Goal: Information Seeking & Learning: Learn about a topic

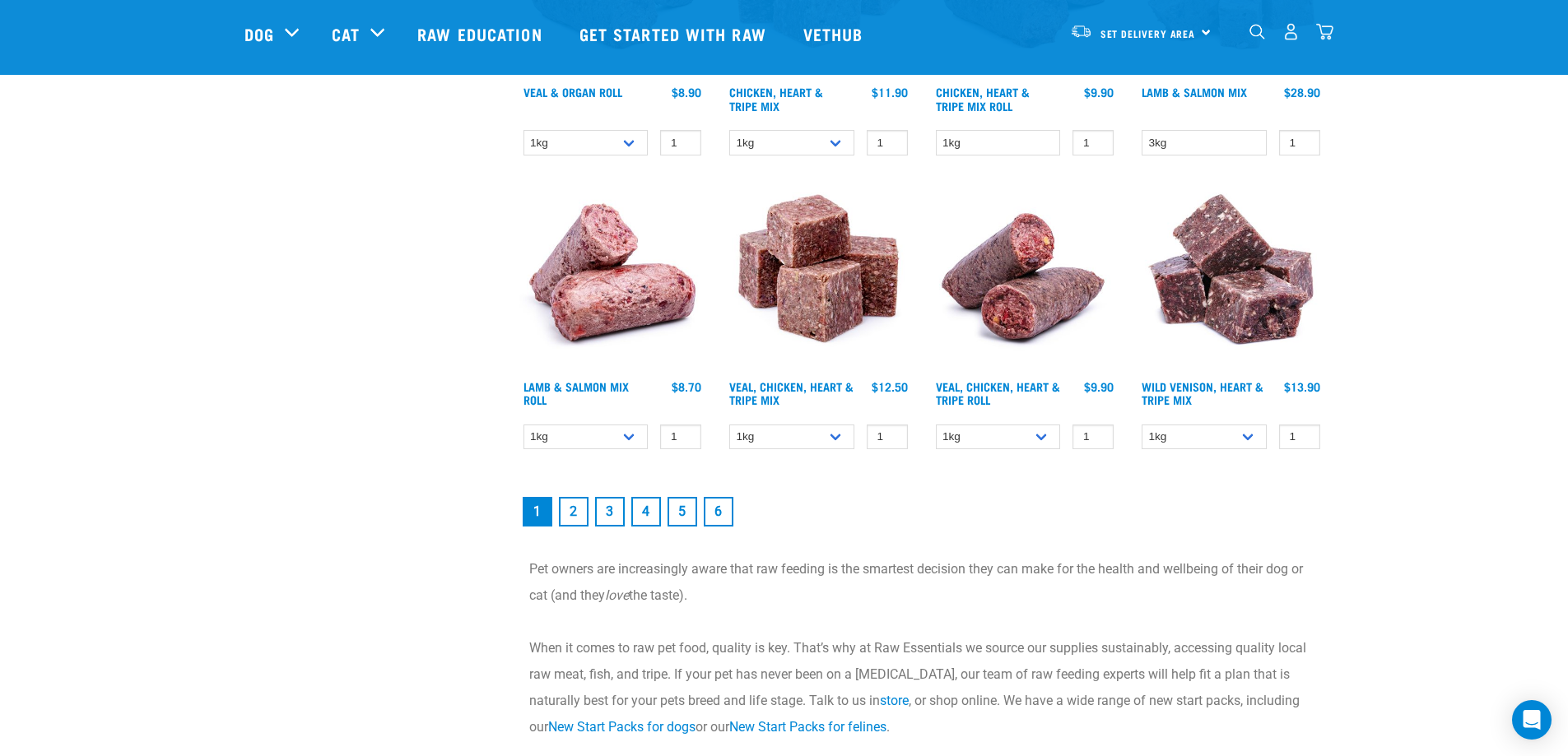
scroll to position [2304, 0]
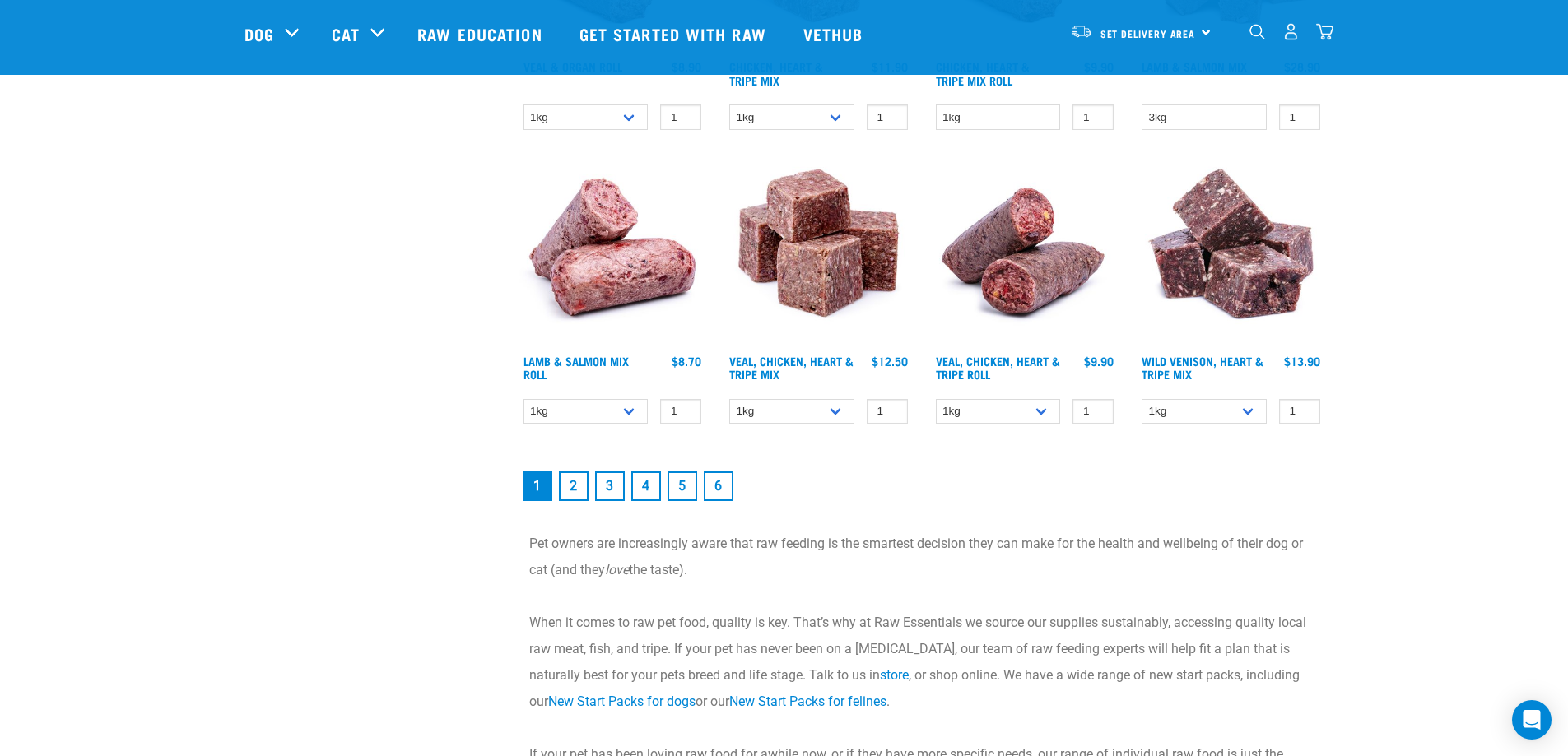
click at [570, 486] on link "2" at bounding box center [574, 486] width 30 height 30
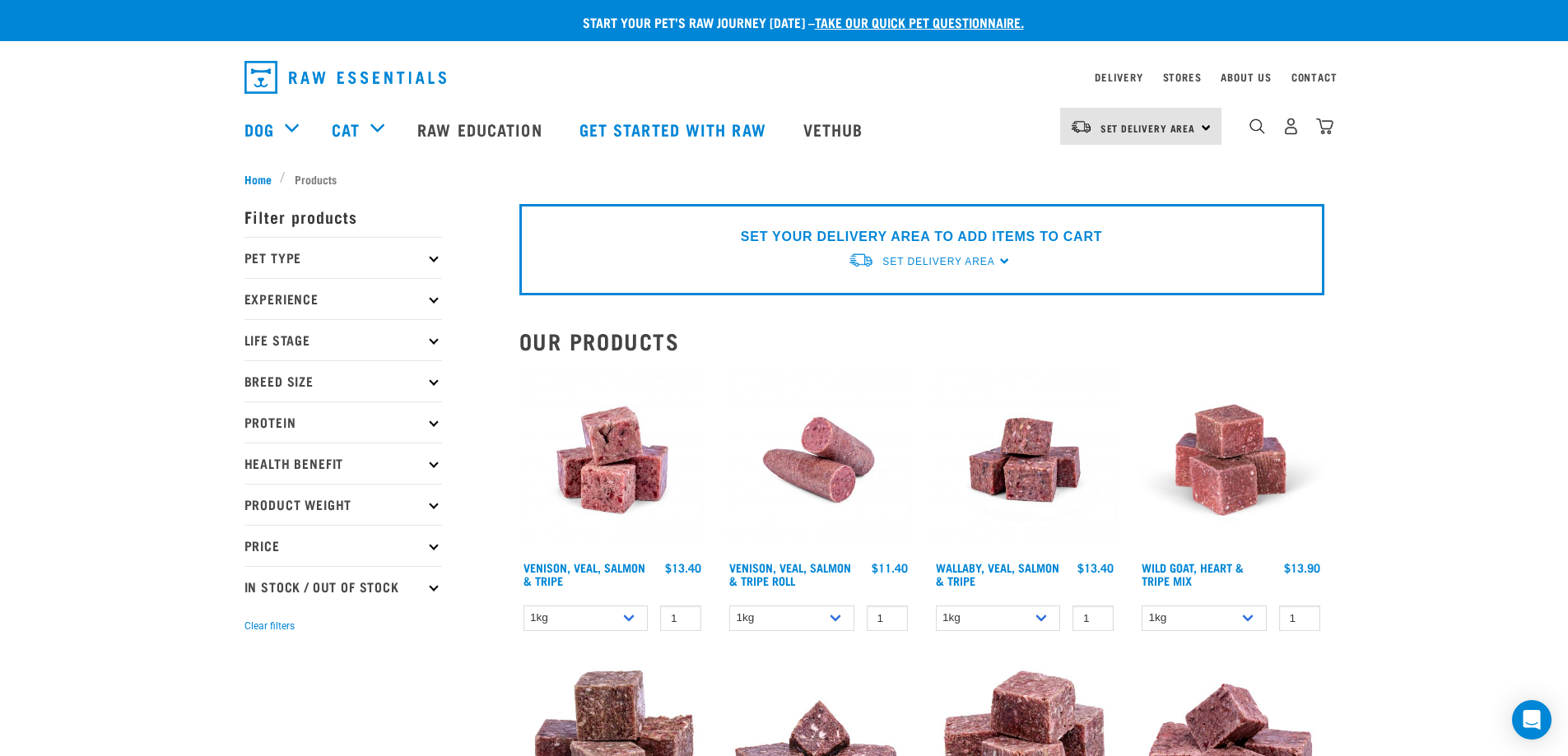
click at [434, 433] on p "Protein" at bounding box center [343, 422] width 197 height 41
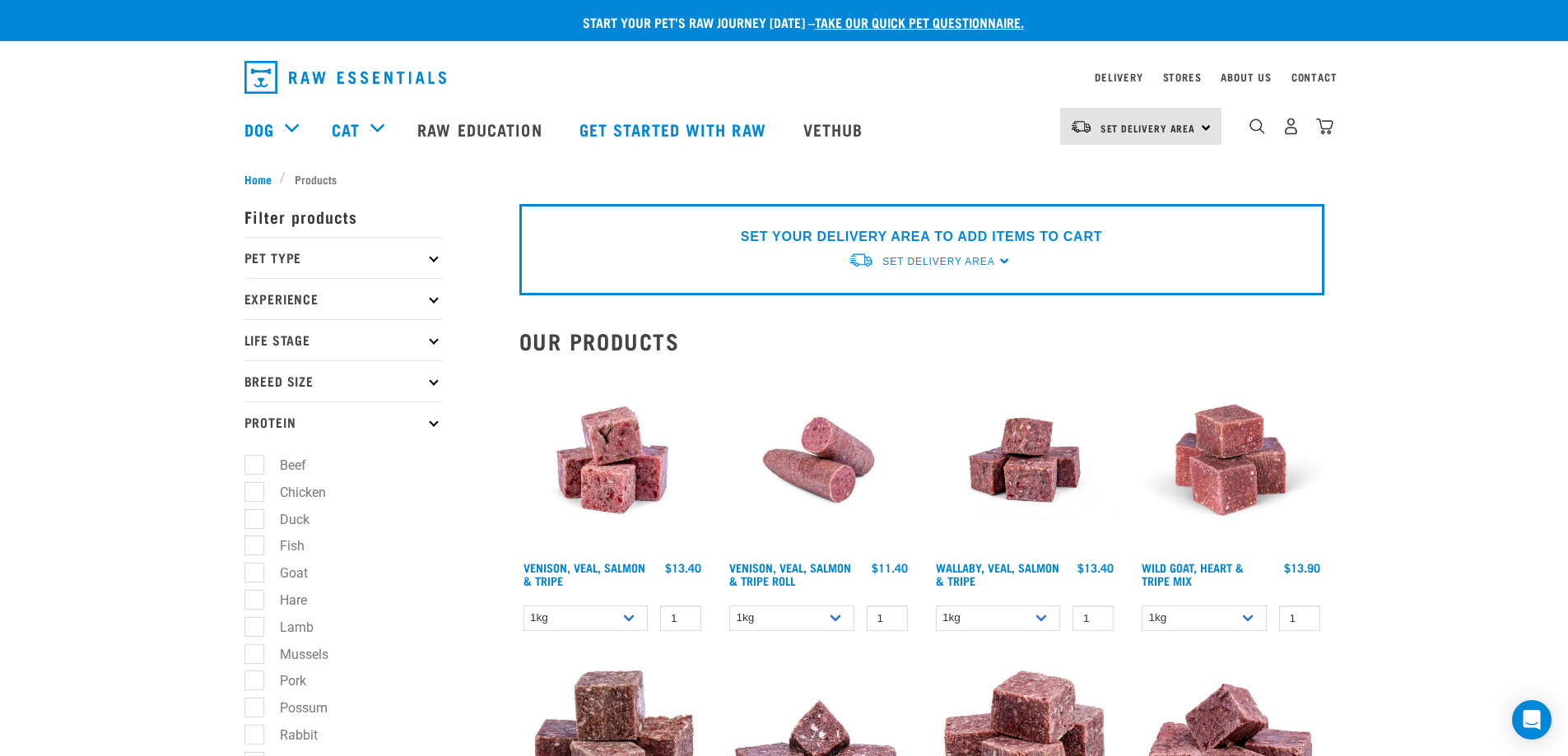
click at [434, 432] on p "Protein" at bounding box center [343, 422] width 197 height 41
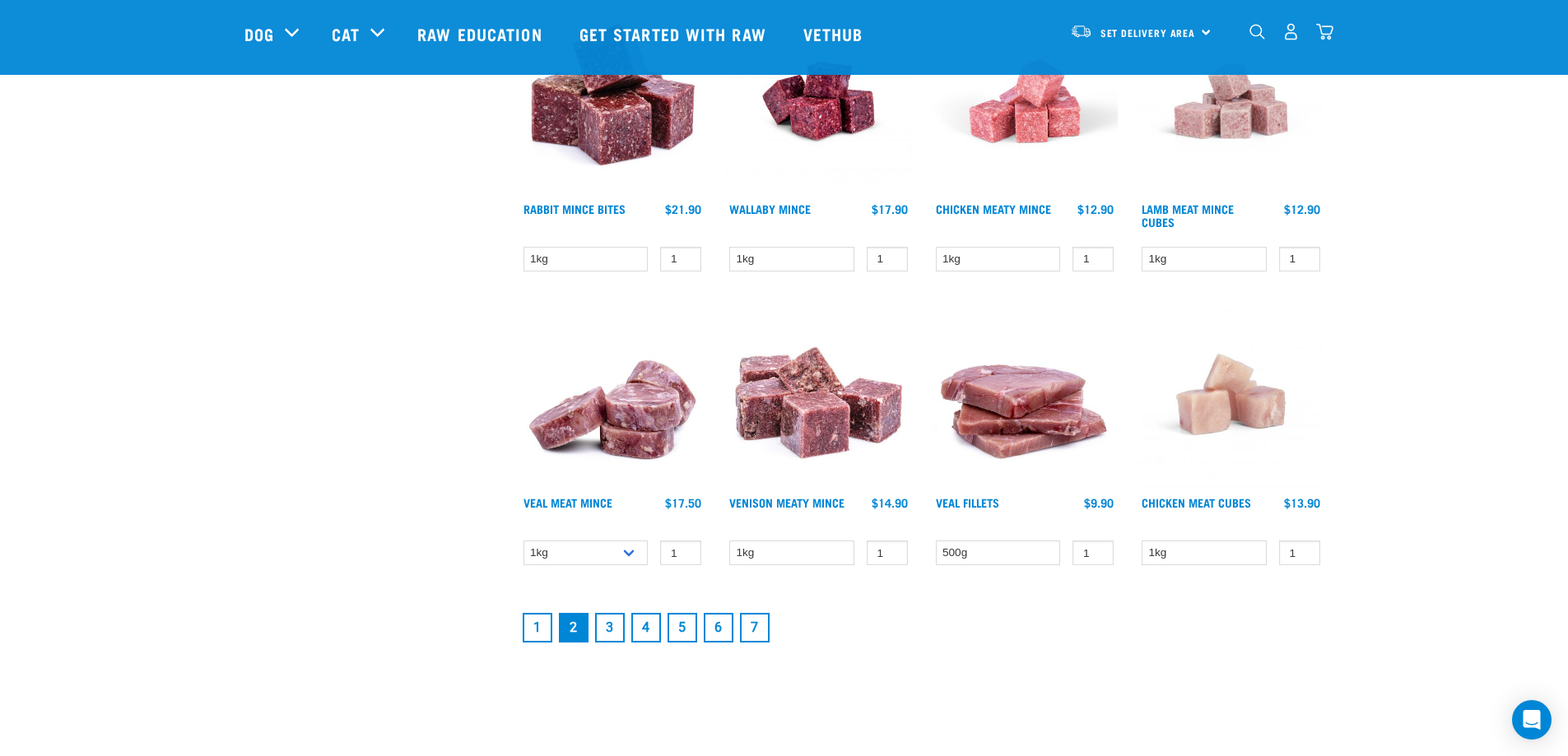
scroll to position [2057, 0]
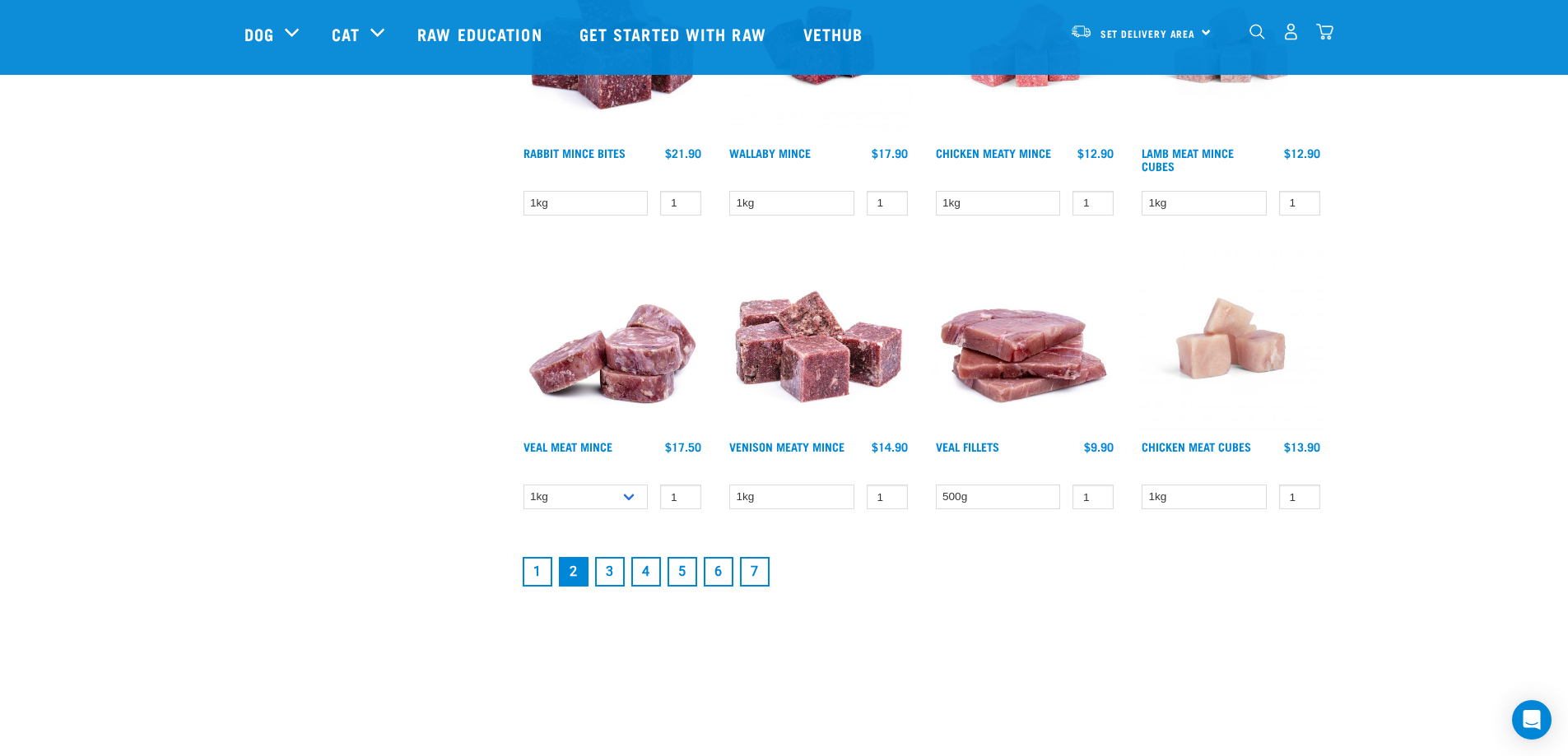
click at [601, 574] on link "3" at bounding box center [610, 572] width 30 height 30
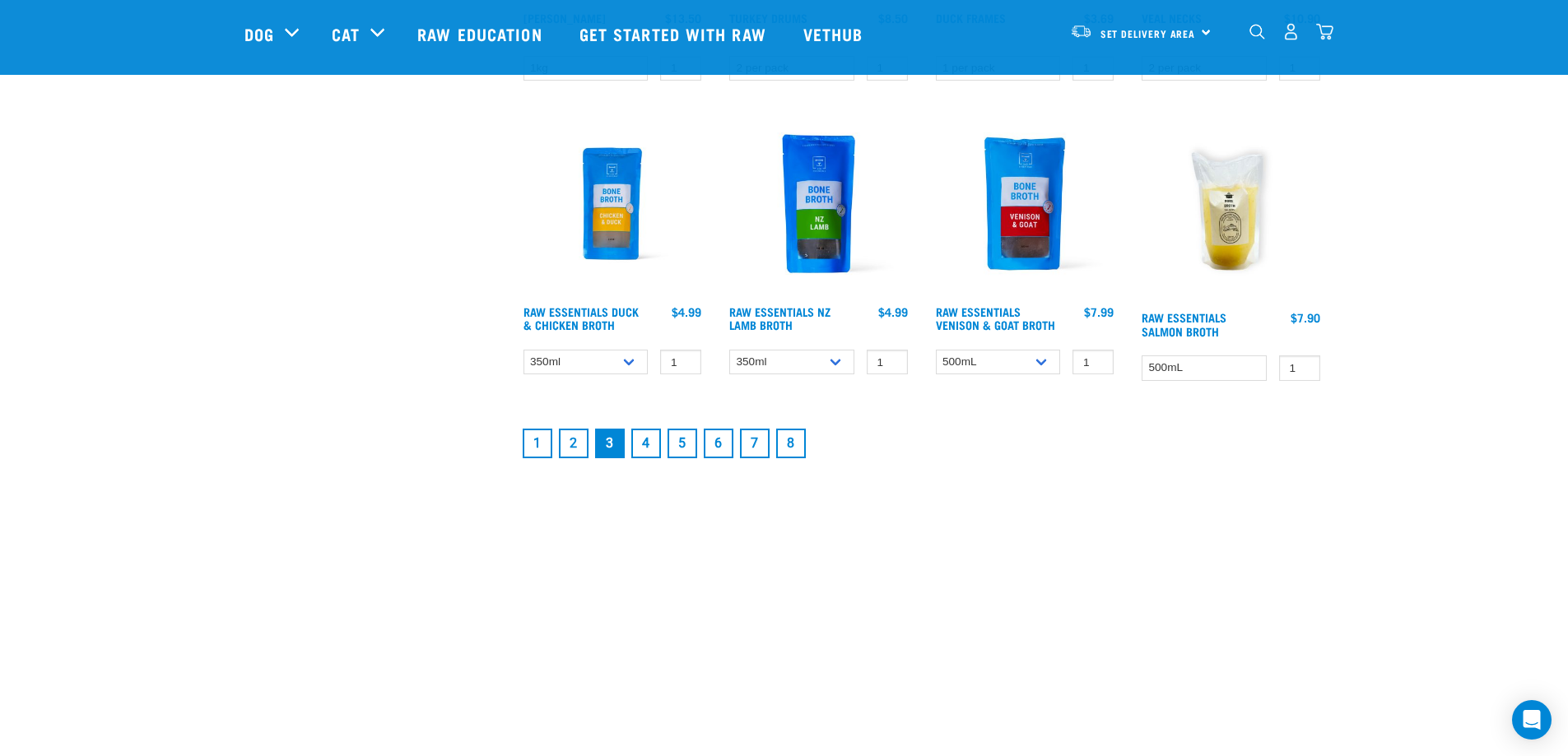
scroll to position [2222, 0]
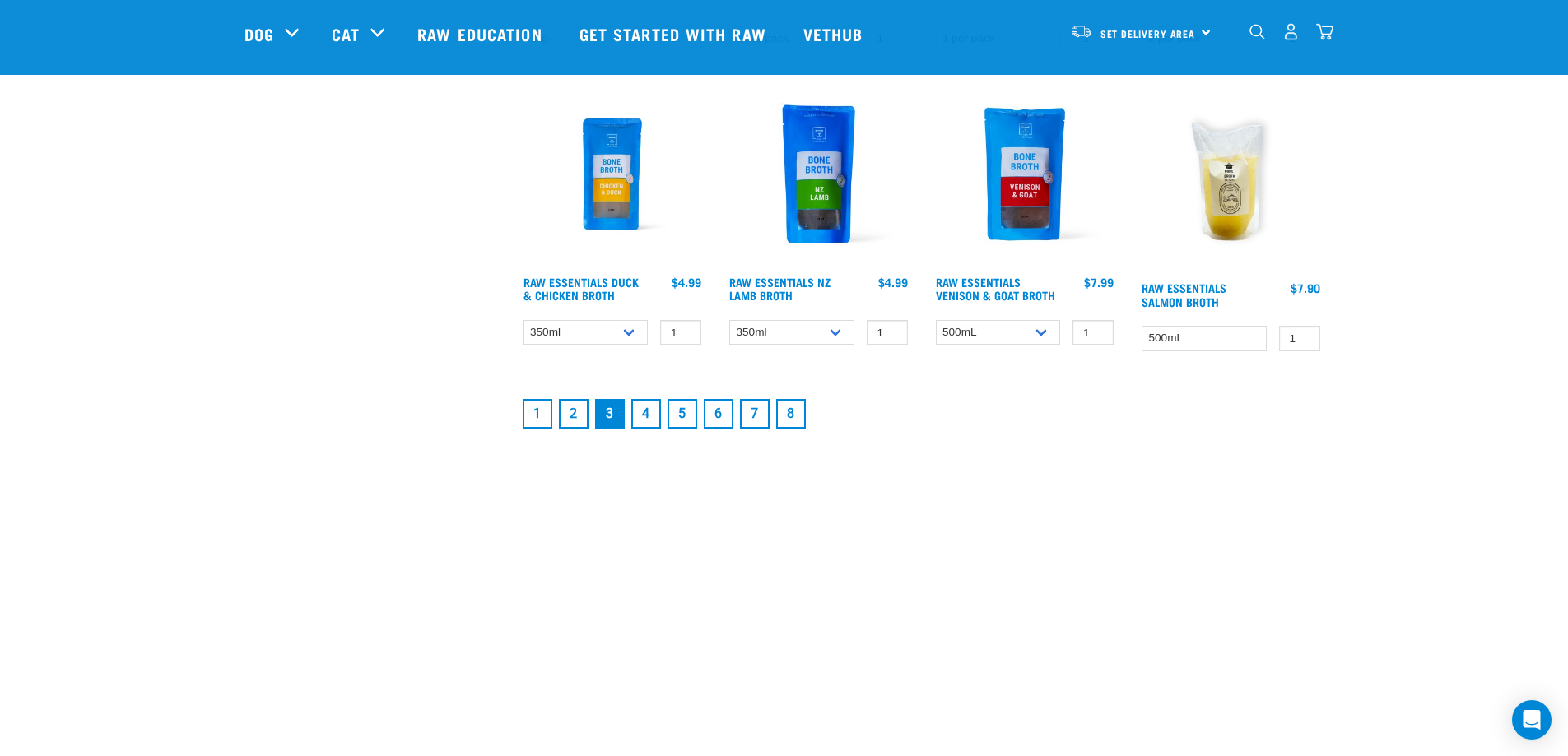
click at [644, 413] on link "4" at bounding box center [647, 414] width 30 height 30
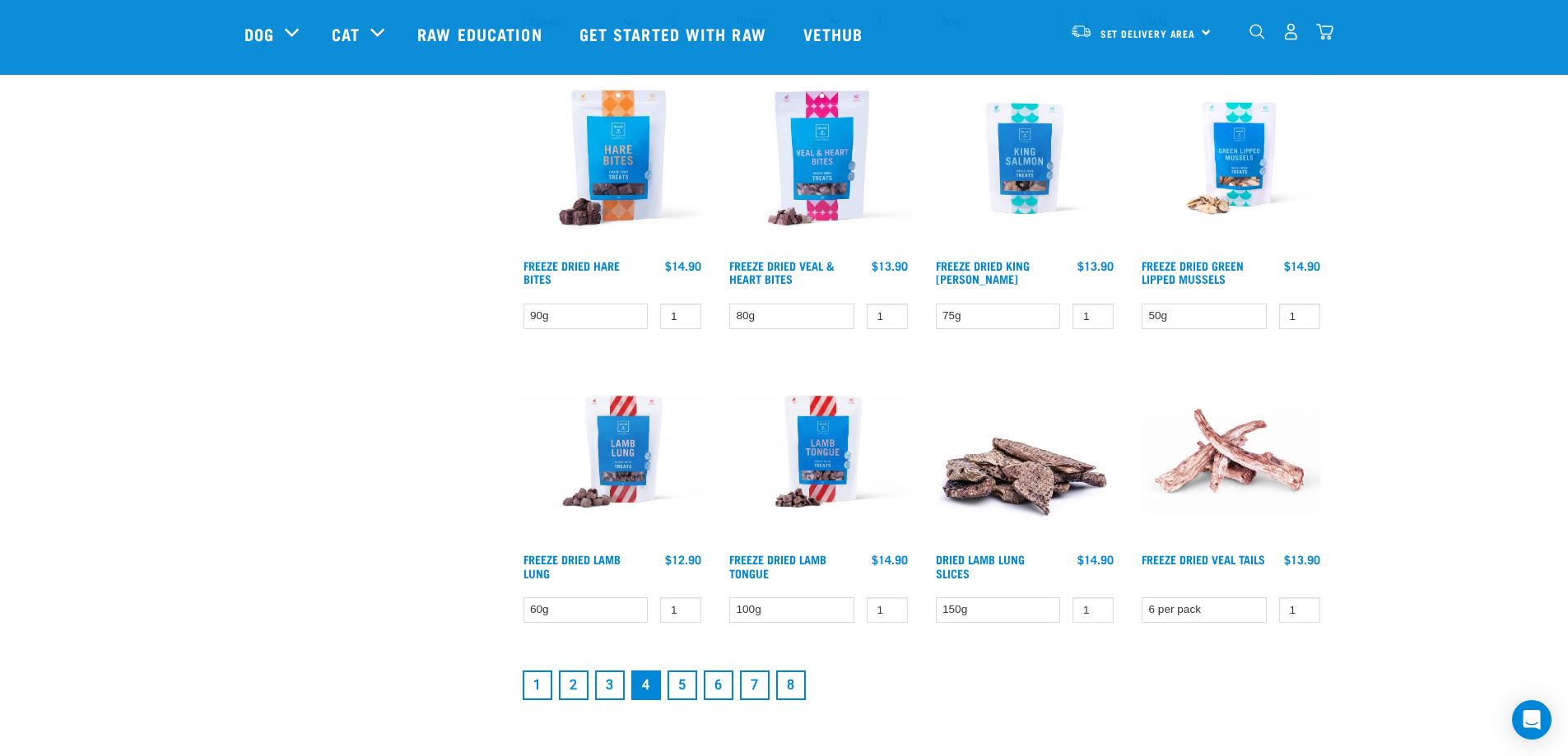
scroll to position [1975, 0]
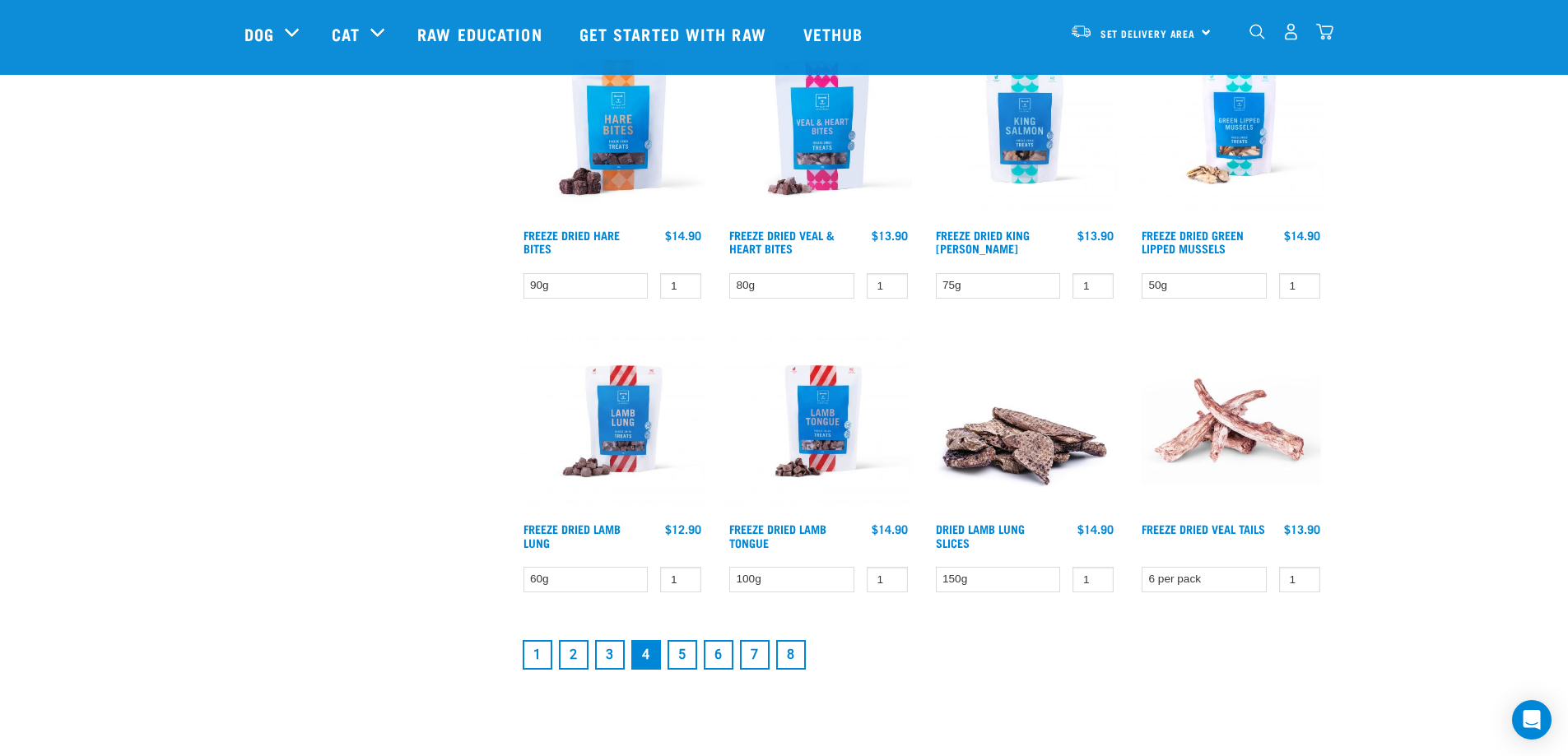
click at [686, 652] on link "5" at bounding box center [683, 655] width 30 height 30
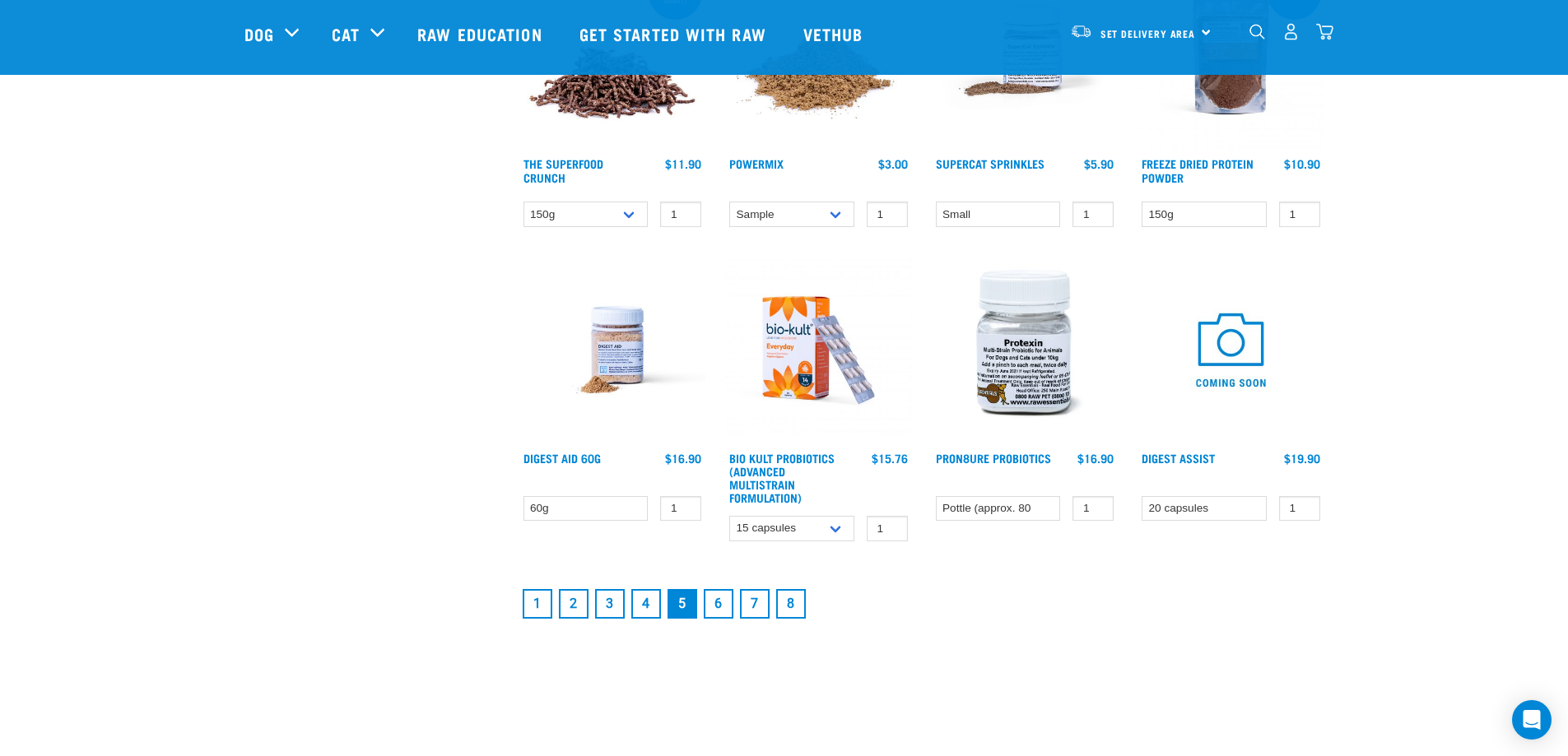
scroll to position [2217, 0]
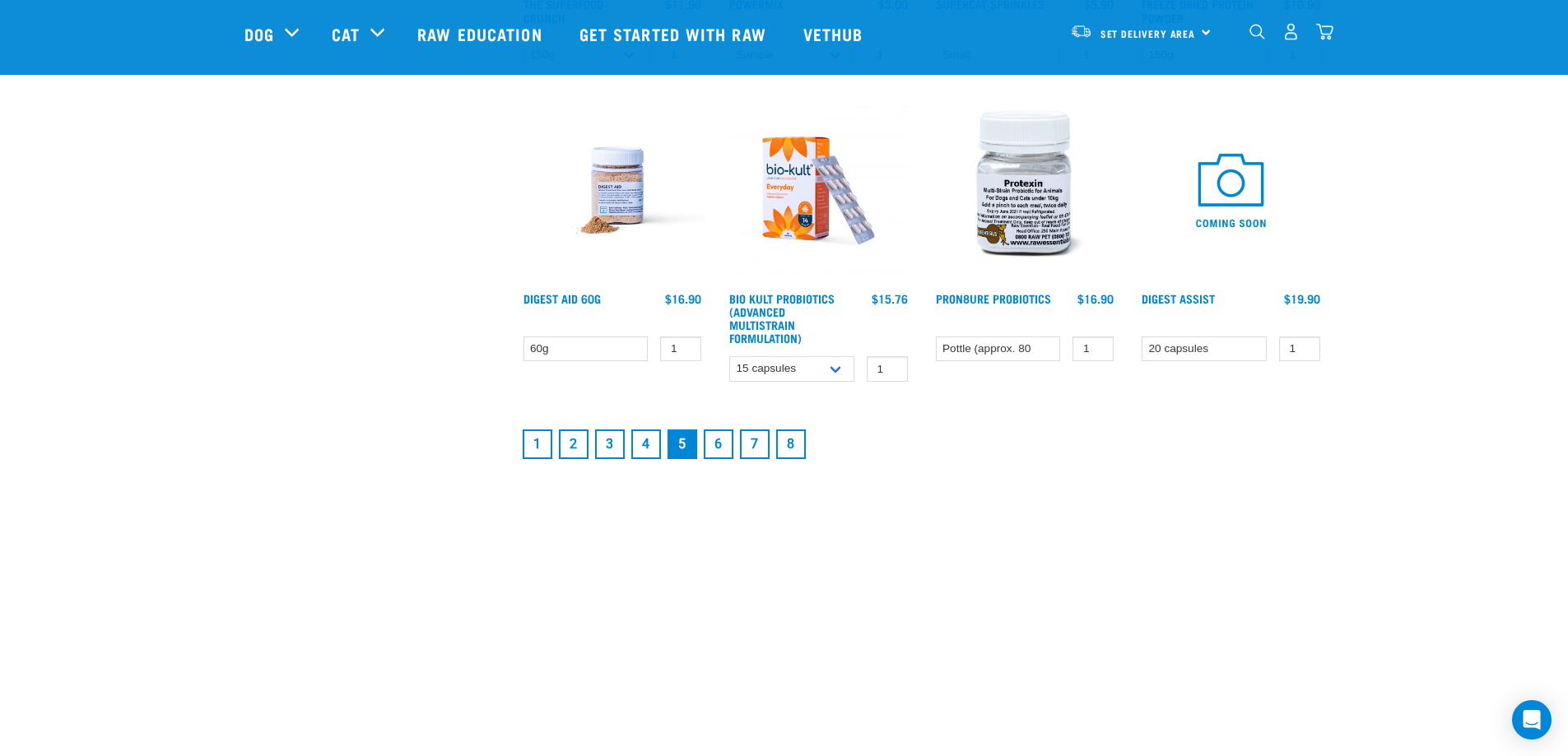
click at [795, 448] on link "8" at bounding box center [791, 444] width 30 height 30
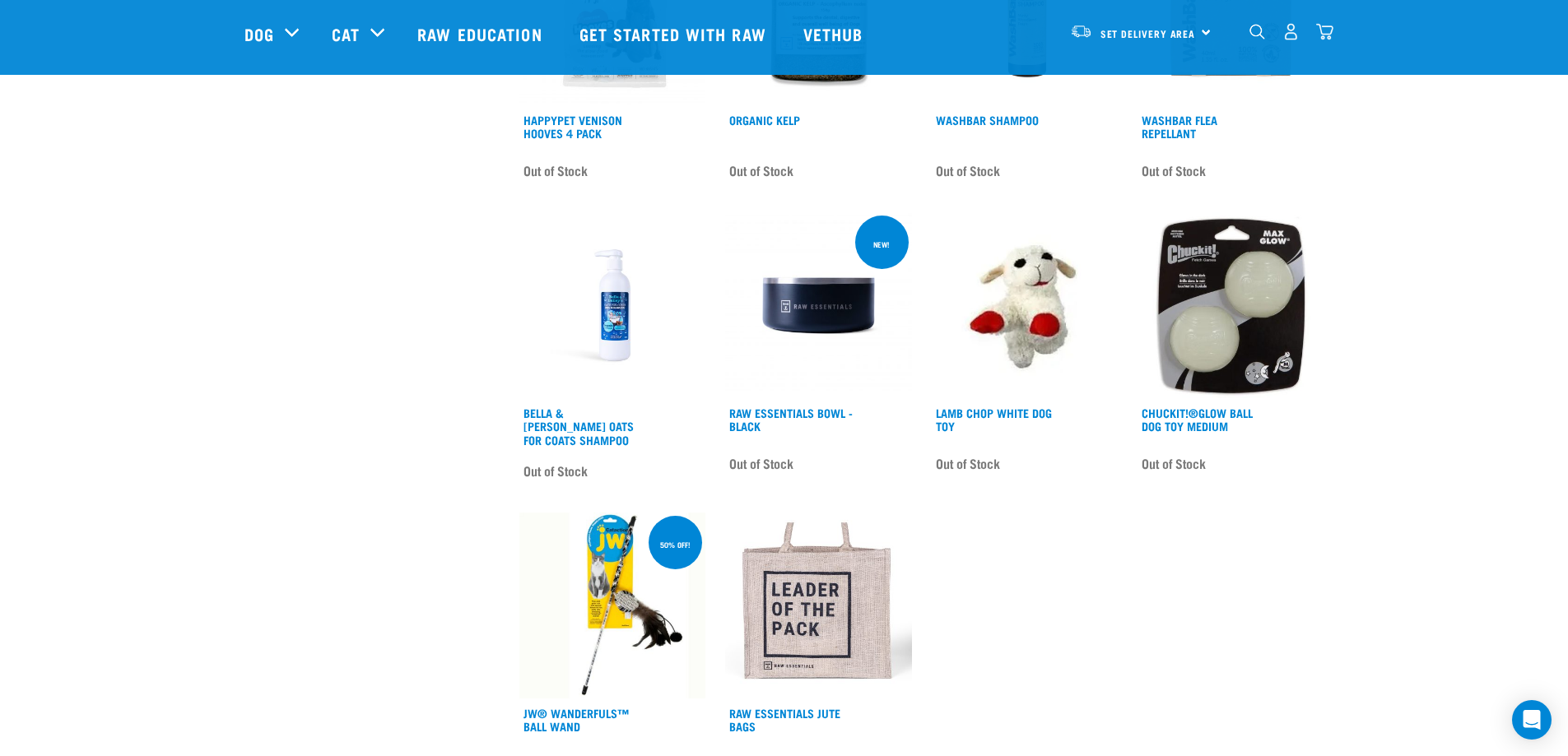
scroll to position [1811, 0]
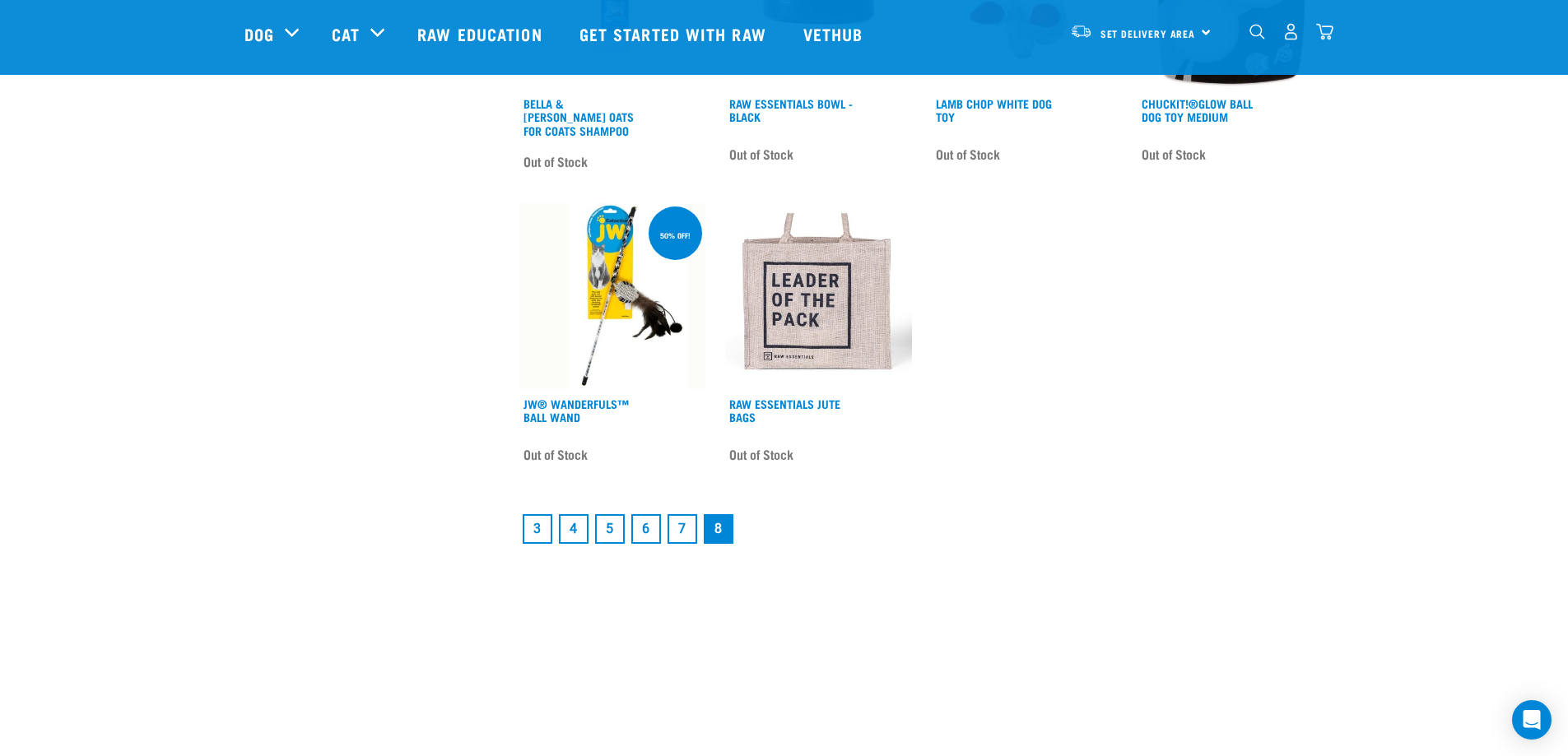
click at [685, 514] on link "7" at bounding box center [683, 529] width 30 height 30
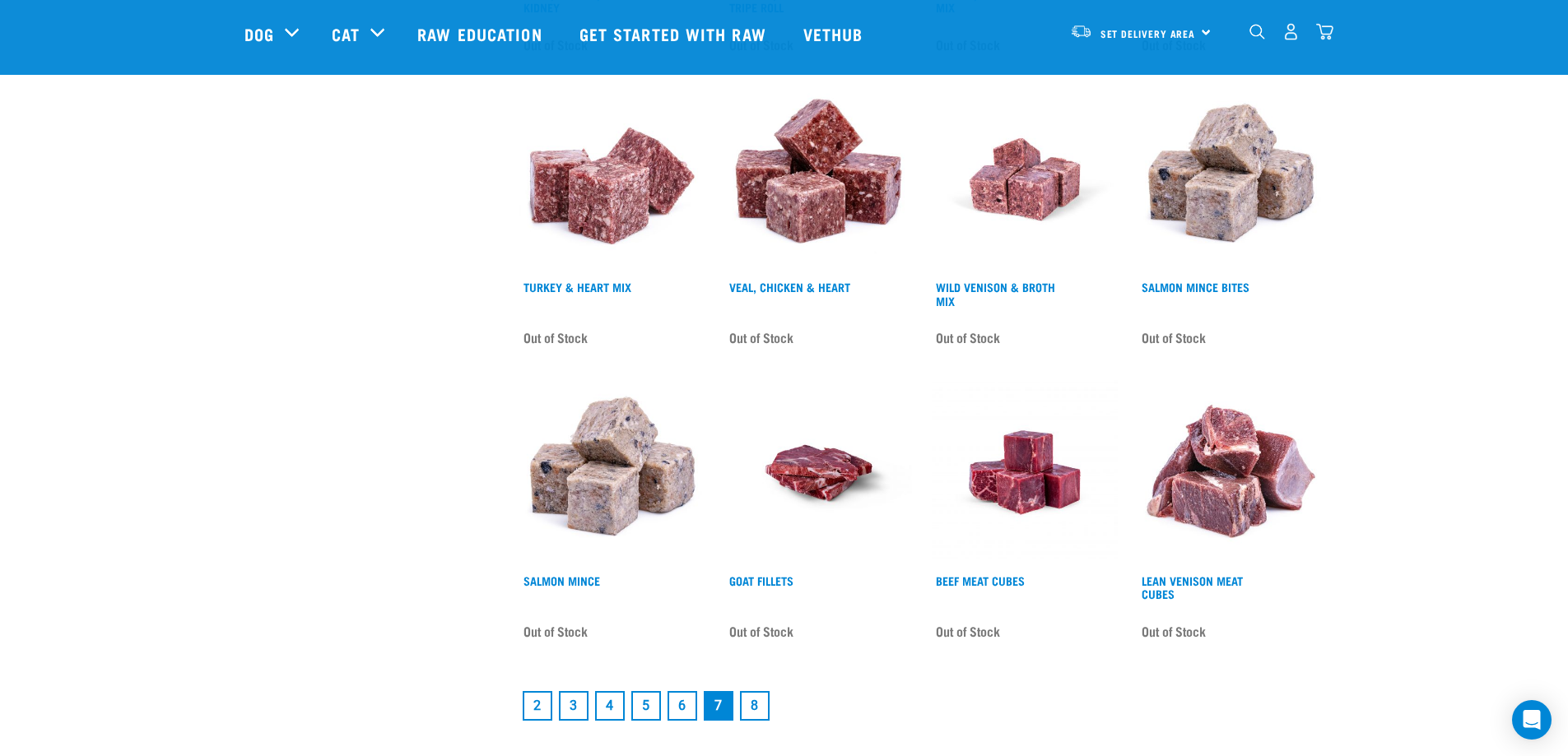
scroll to position [1482, 0]
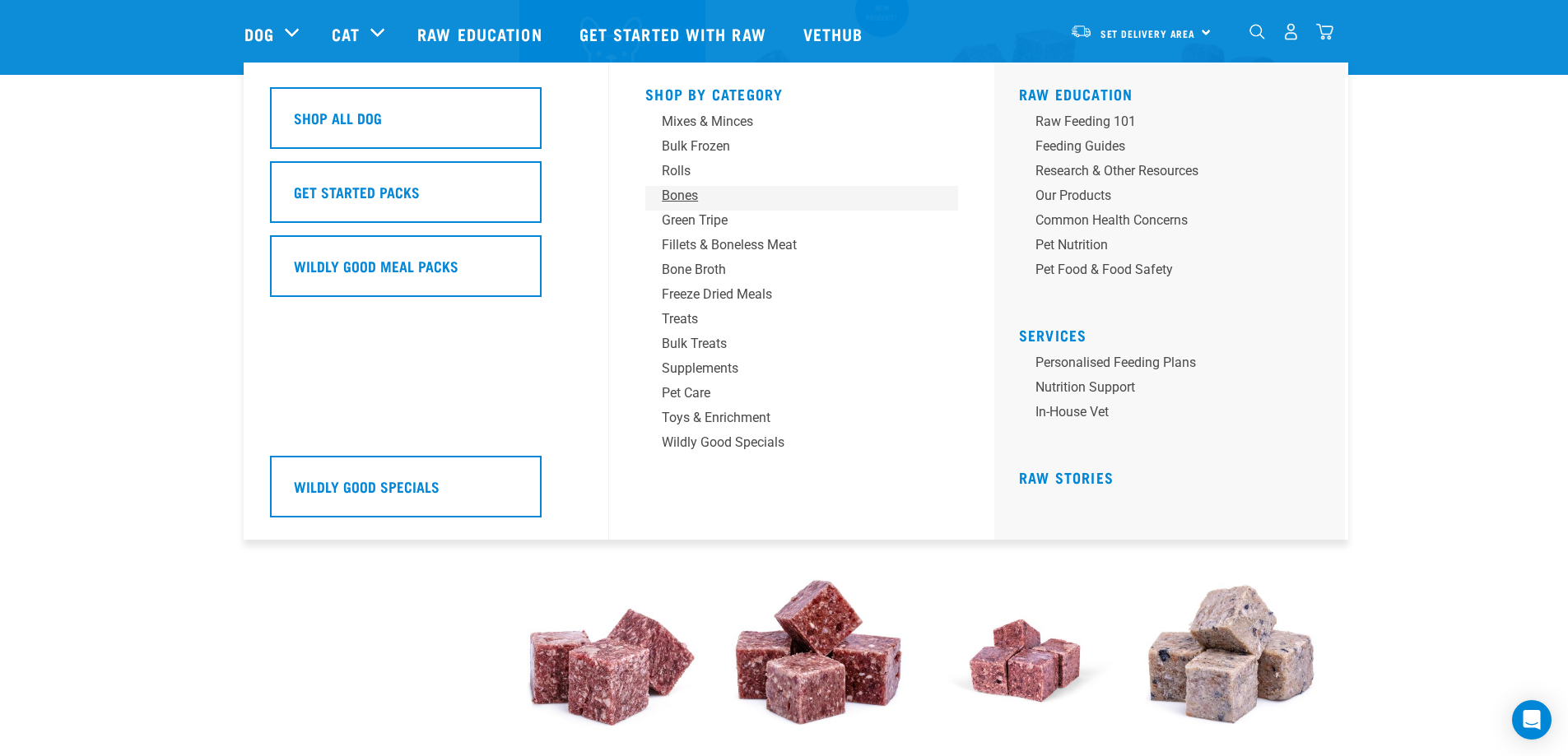
click at [684, 192] on div "Bones" at bounding box center [790, 195] width 256 height 19
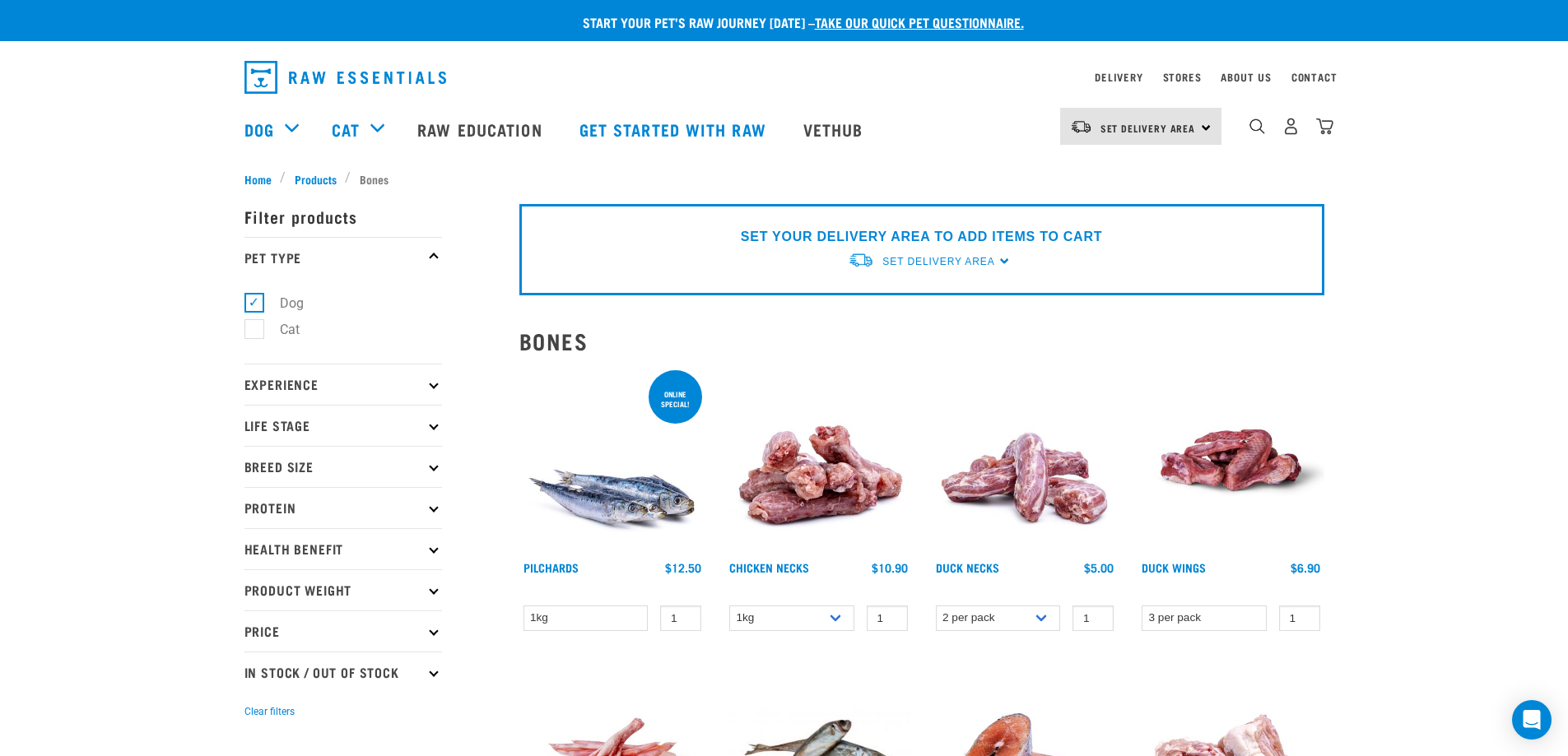
click at [305, 174] on span "Products" at bounding box center [316, 179] width 42 height 18
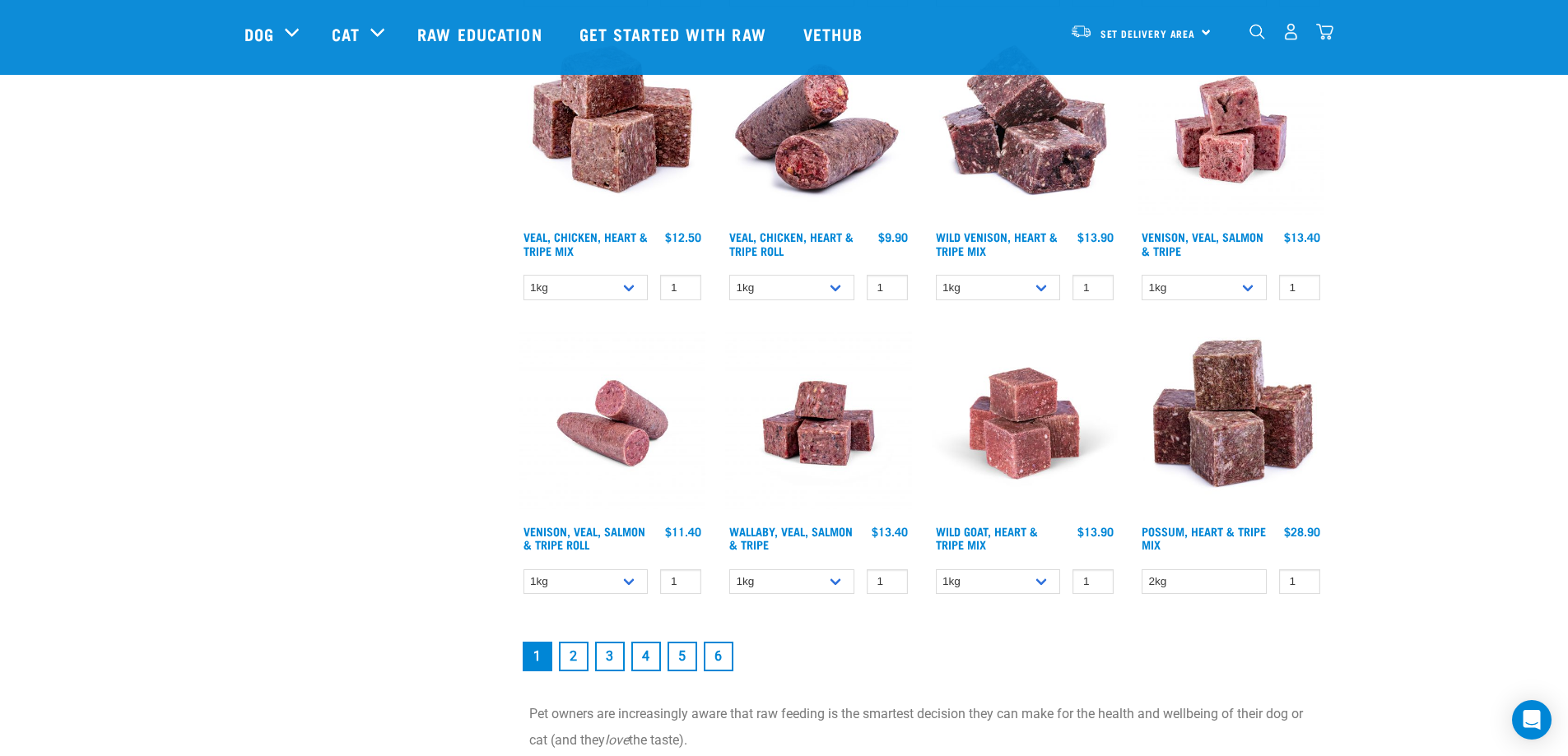
scroll to position [2304, 0]
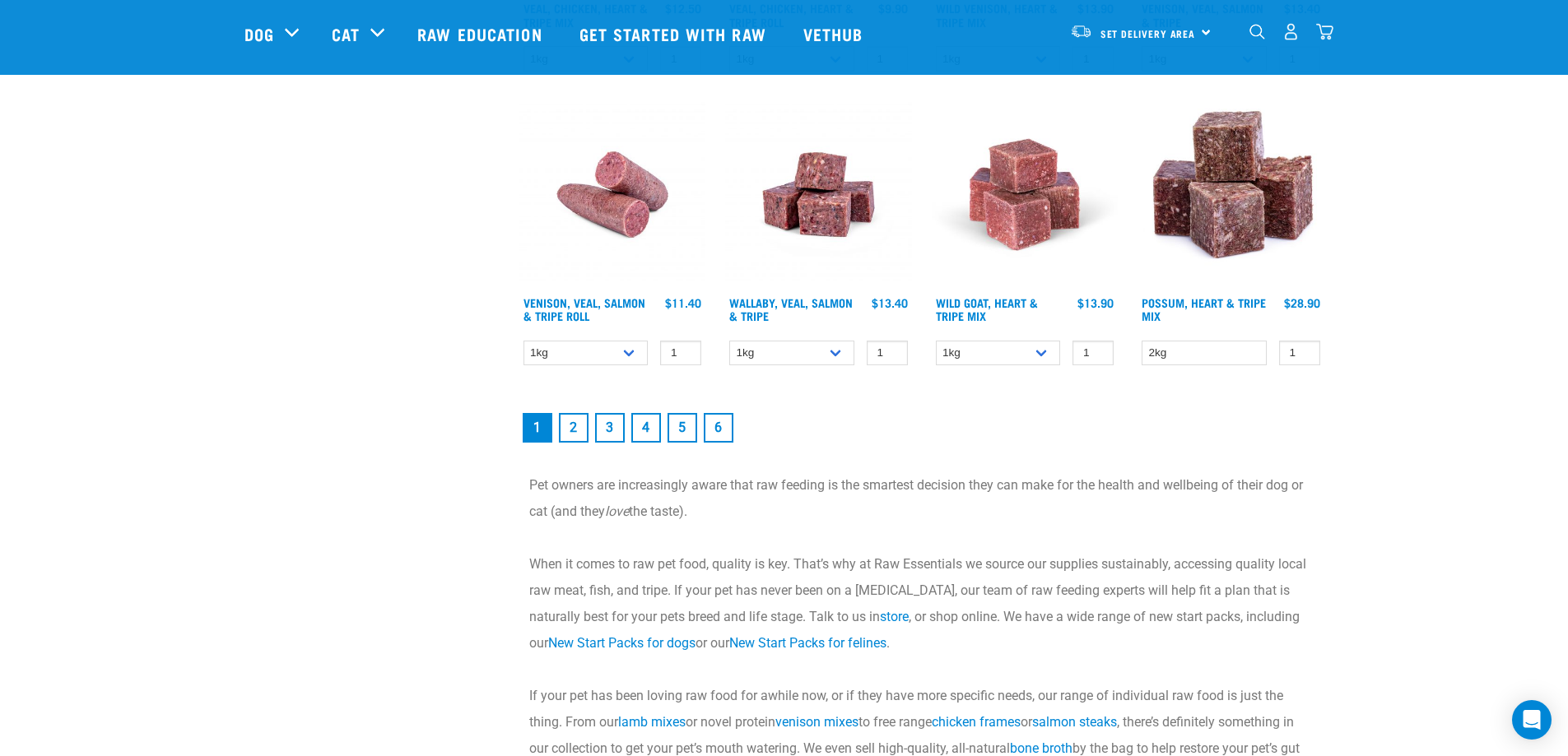
click at [584, 425] on link "2" at bounding box center [574, 428] width 30 height 30
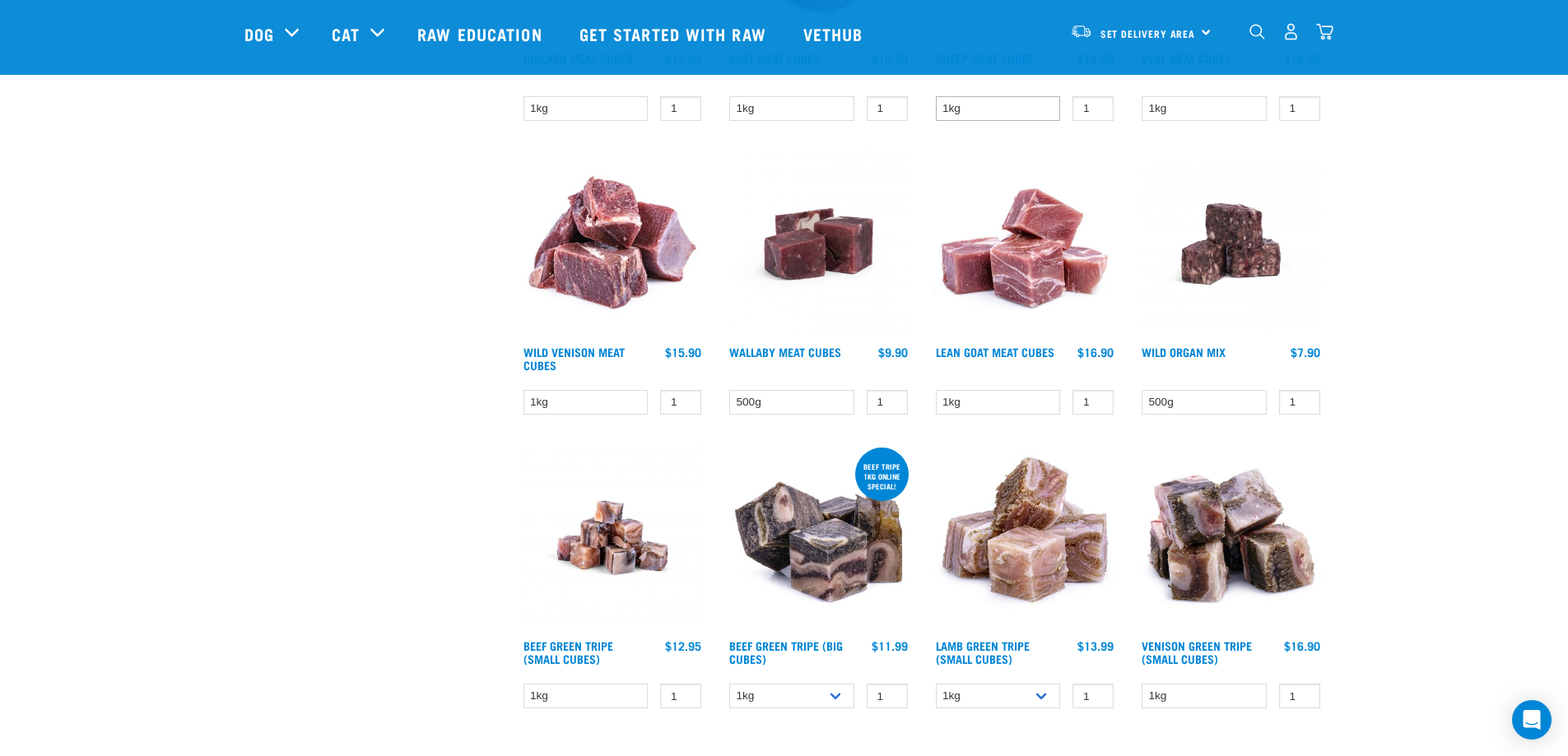
scroll to position [1893, 0]
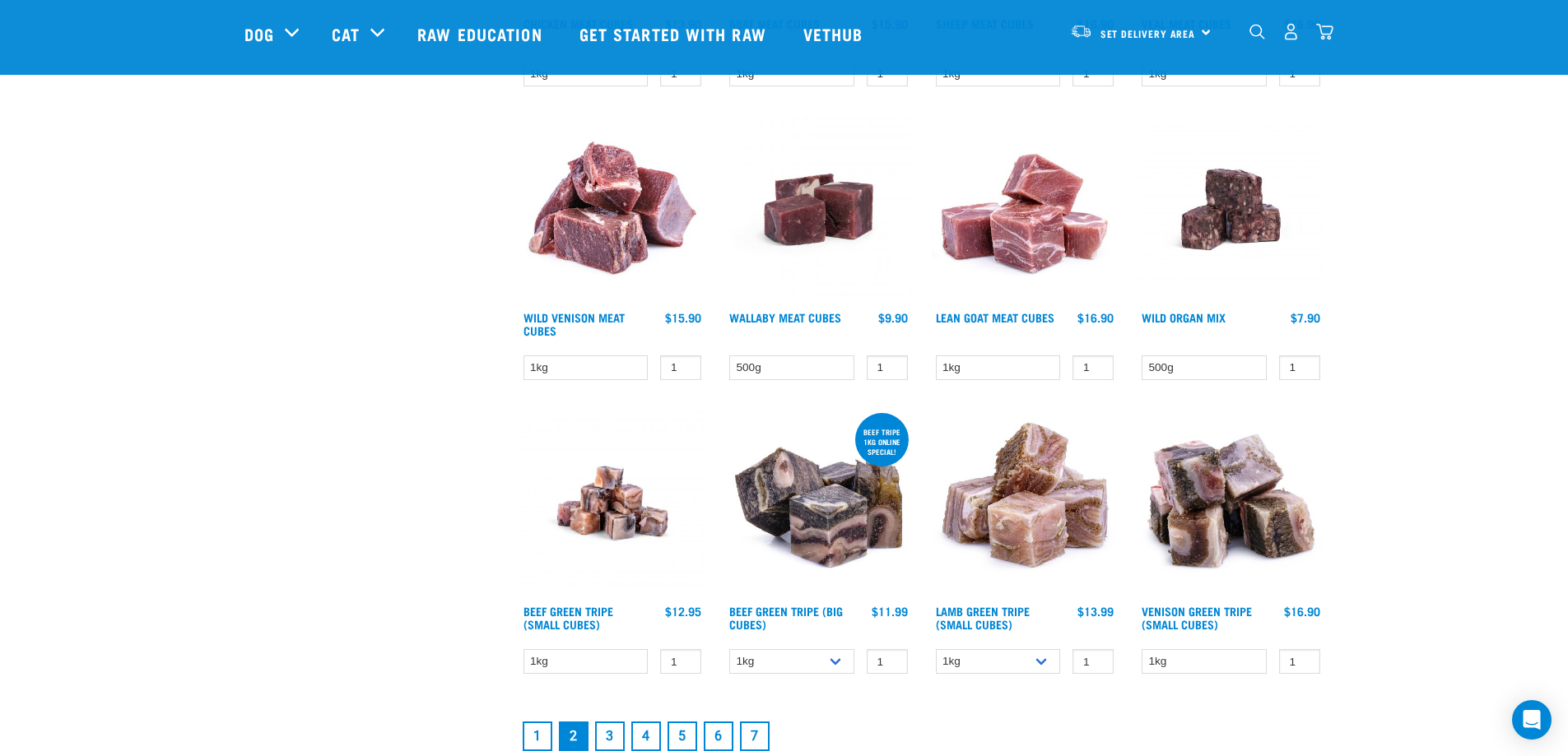
click at [612, 735] on link "3" at bounding box center [610, 737] width 30 height 30
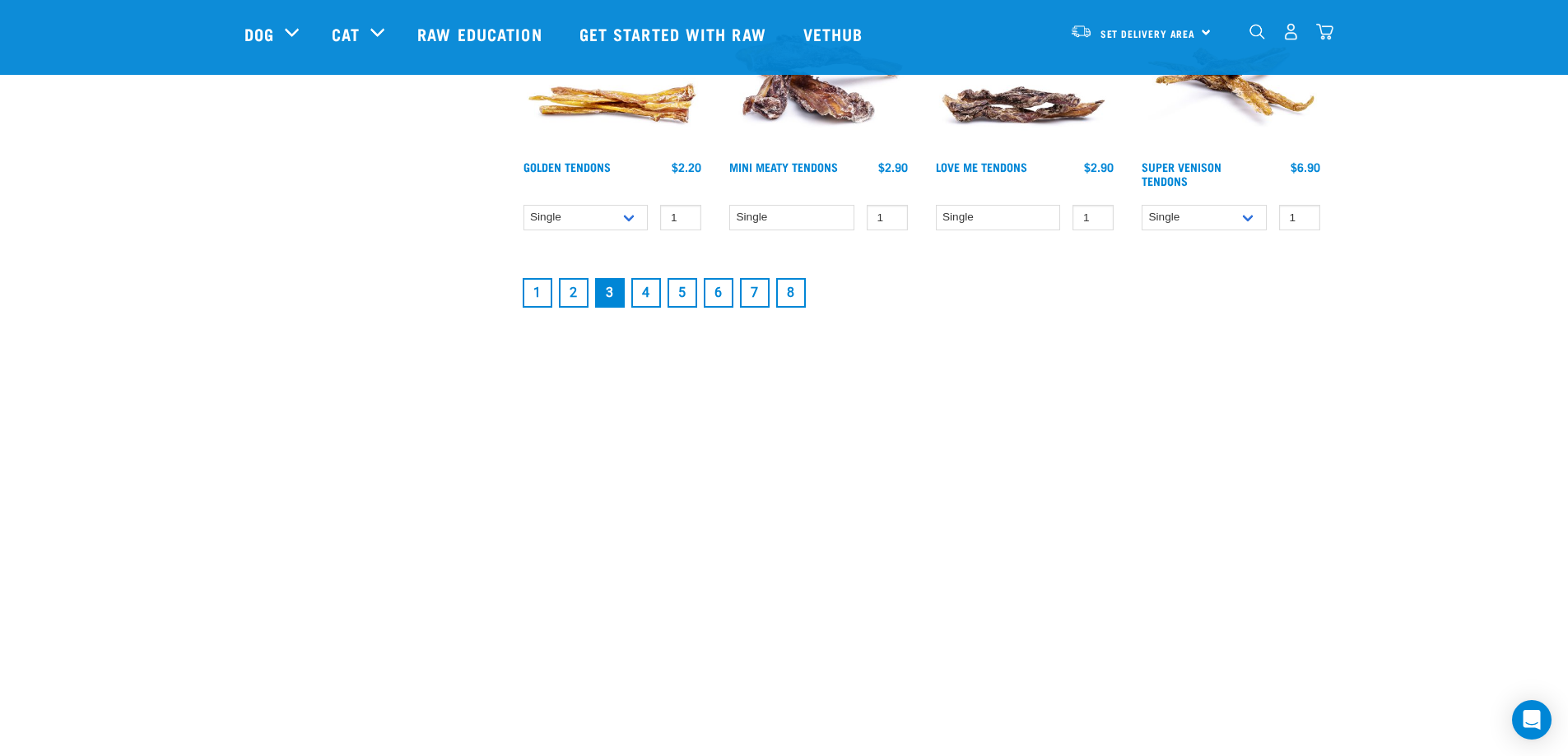
scroll to position [2304, 0]
